Goal: Information Seeking & Learning: Learn about a topic

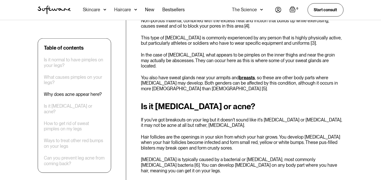
scroll to position [561, 0]
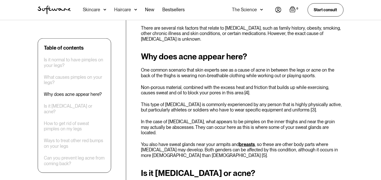
scroll to position [459, 0]
